Goal: Task Accomplishment & Management: Manage account settings

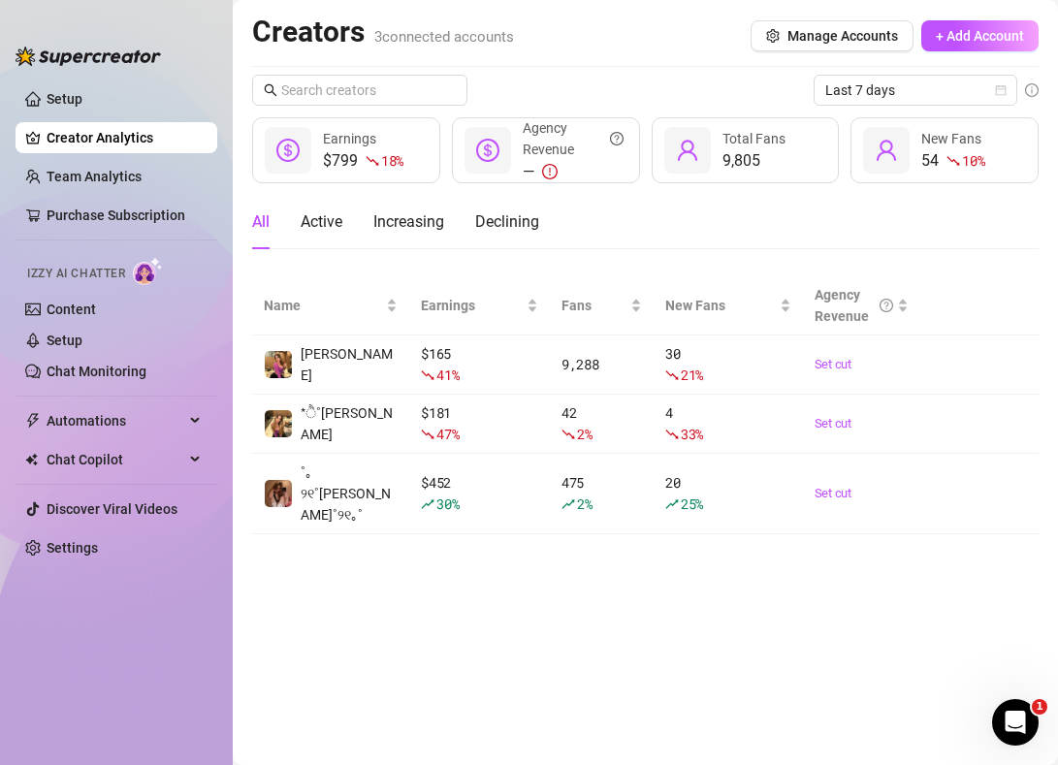
click at [130, 389] on ul "Setup Creator Analytics Team Analytics Purchase Subscription Izzy AI Chatter Co…" at bounding box center [117, 408] width 202 height 664
click at [130, 377] on link "Chat Monitoring" at bounding box center [97, 372] width 100 height 16
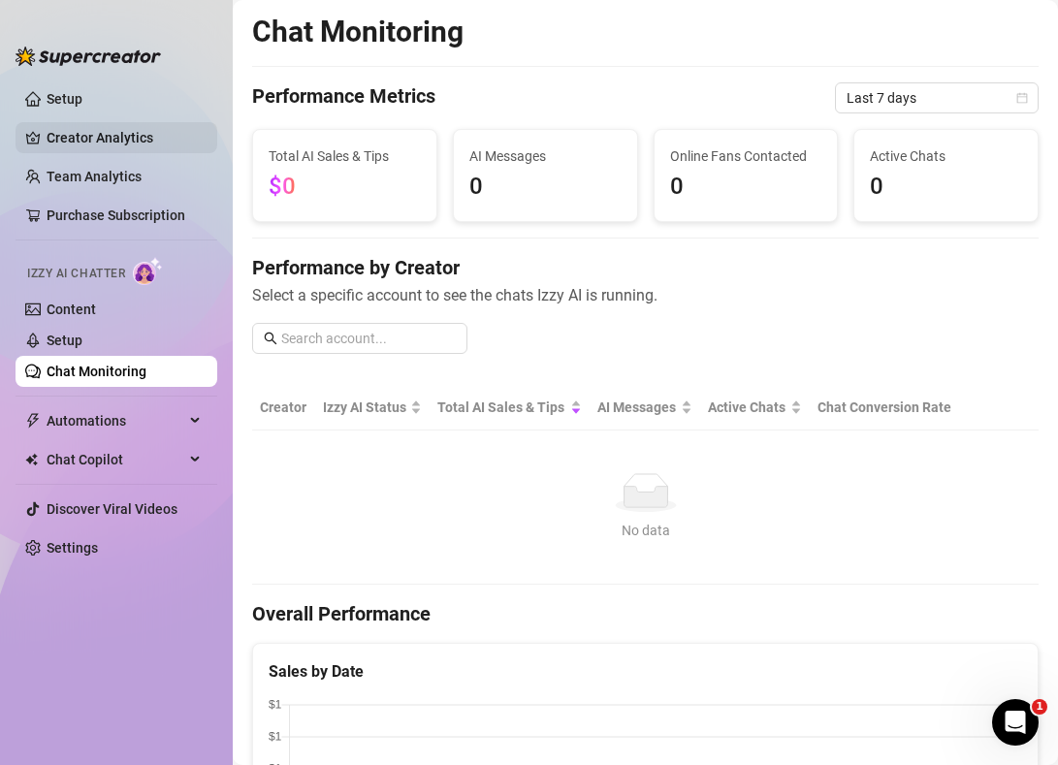
click at [112, 135] on link "Creator Analytics" at bounding box center [124, 137] width 155 height 31
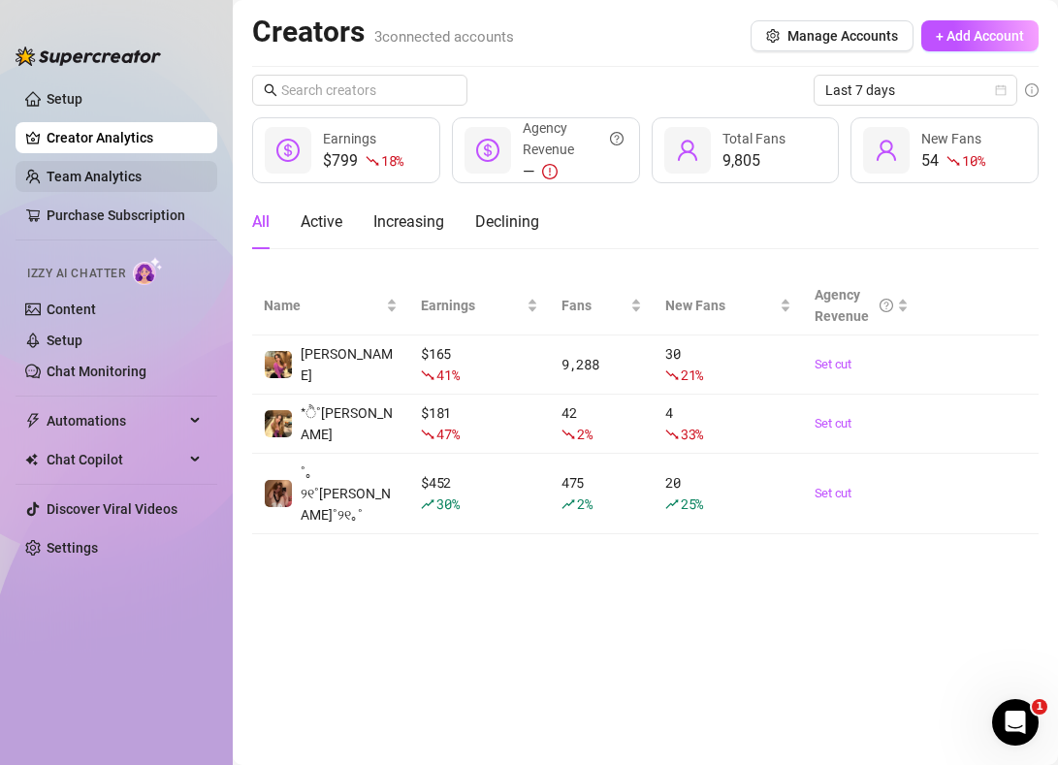
click at [111, 173] on link "Team Analytics" at bounding box center [94, 177] width 95 height 16
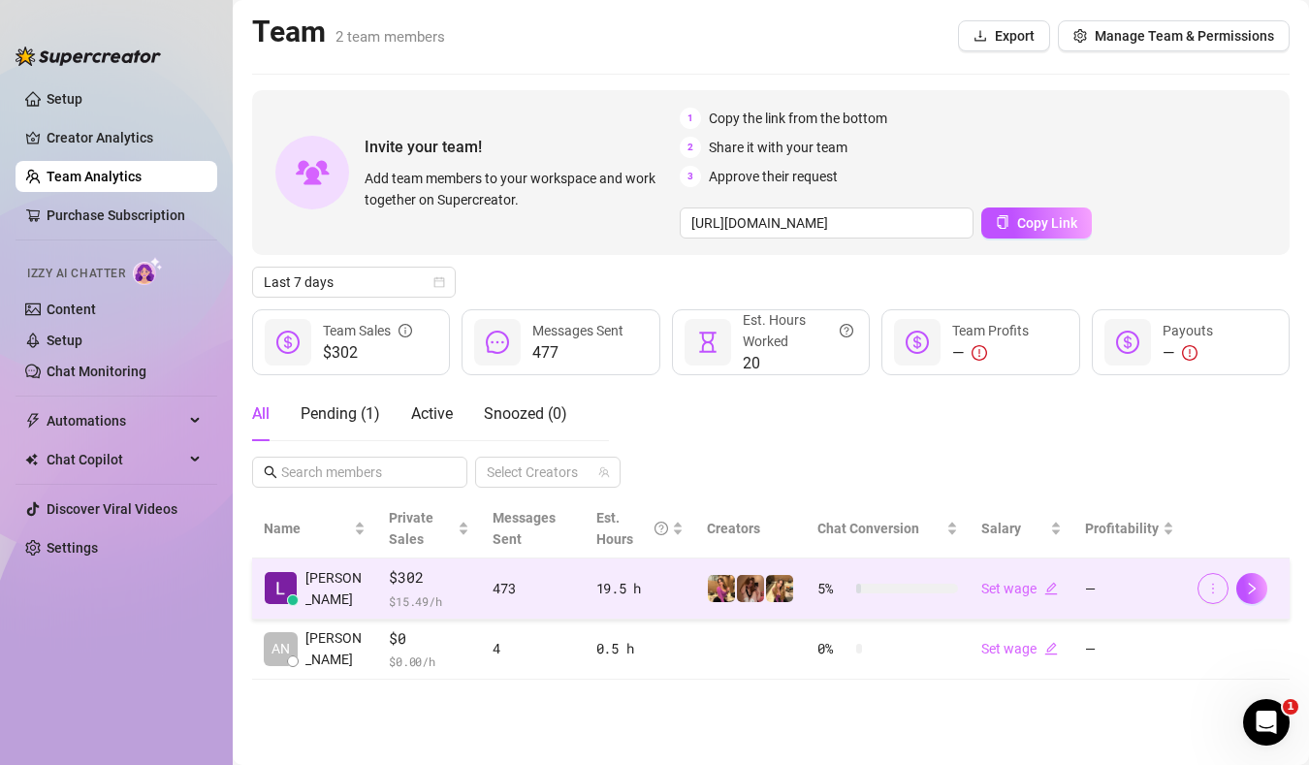
click at [1057, 592] on icon "more" at bounding box center [1213, 588] width 2 height 11
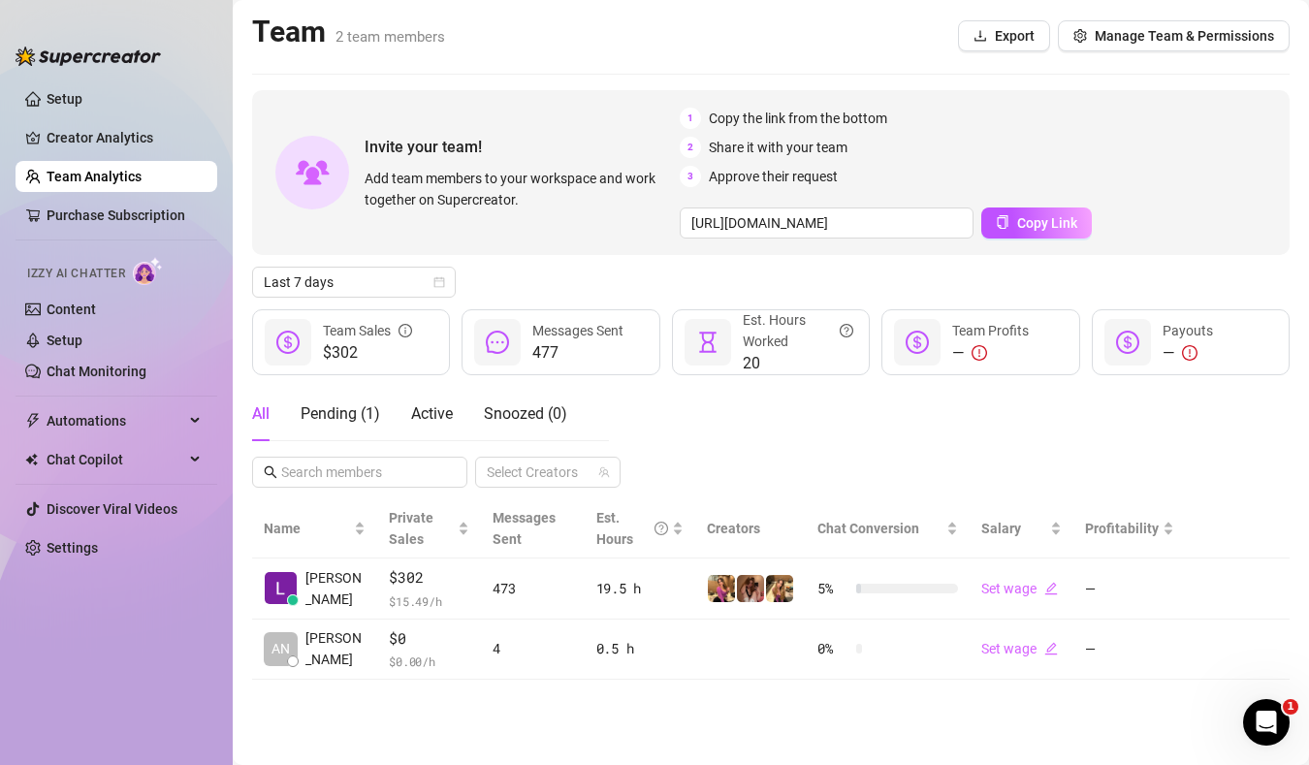
click at [905, 706] on main "Team 2 team members Export Manage Team & Permissions Invite your team! Add team…" at bounding box center [771, 382] width 1076 height 765
click at [343, 421] on div "Pending ( 1 )" at bounding box center [341, 413] width 80 height 23
